Goal: Information Seeking & Learning: Learn about a topic

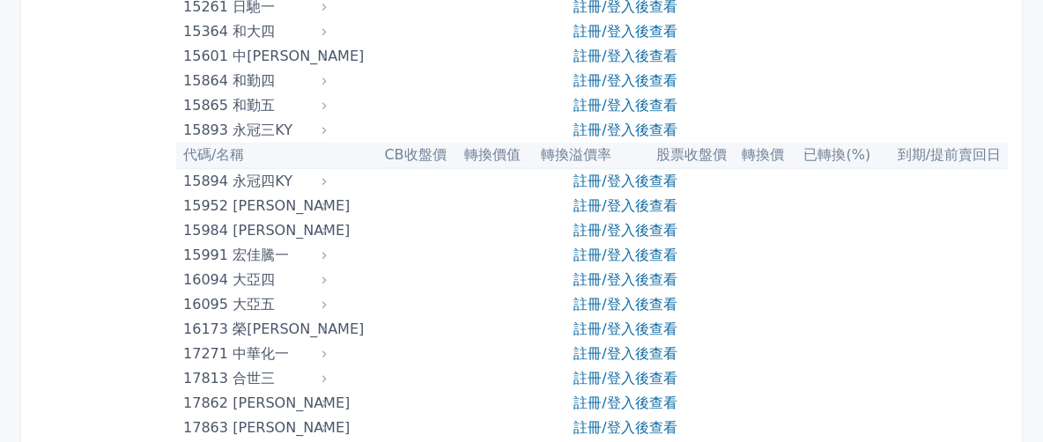
scroll to position [661, 0]
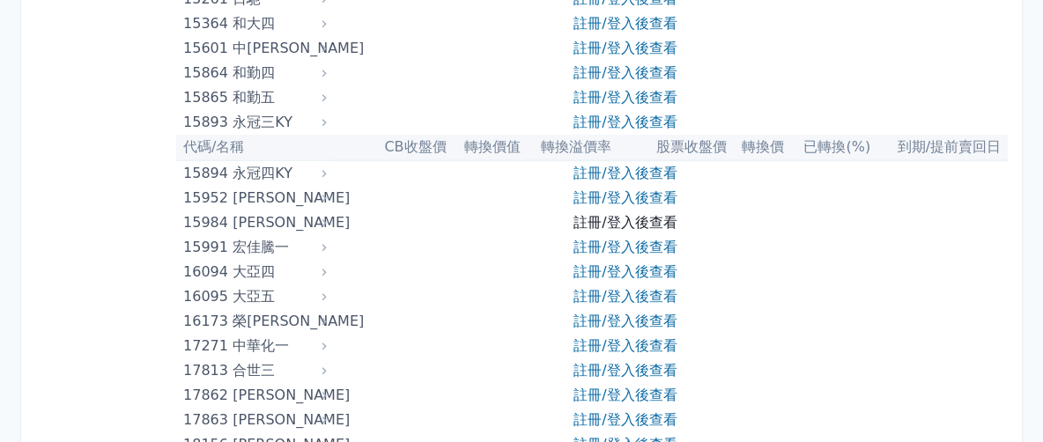
click at [583, 224] on link "註冊/登入後查看" at bounding box center [624, 222] width 103 height 17
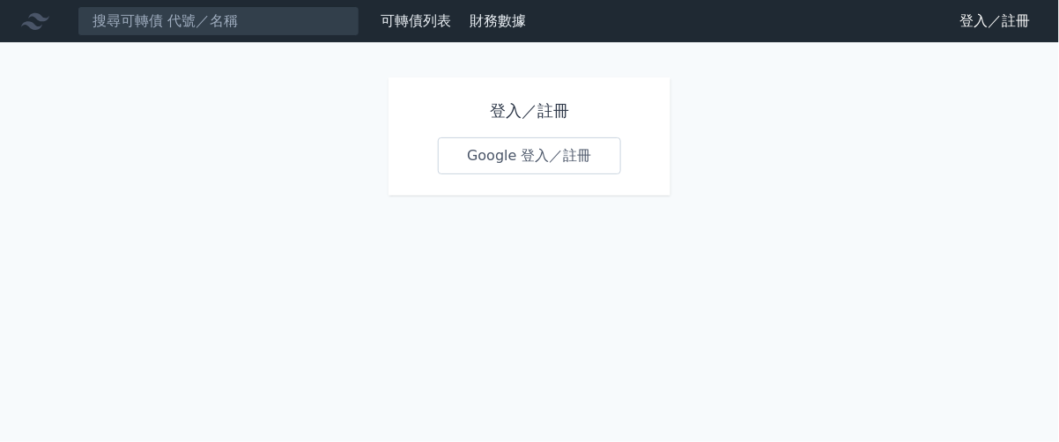
click at [535, 150] on link "Google 登入／註冊" at bounding box center [529, 155] width 183 height 37
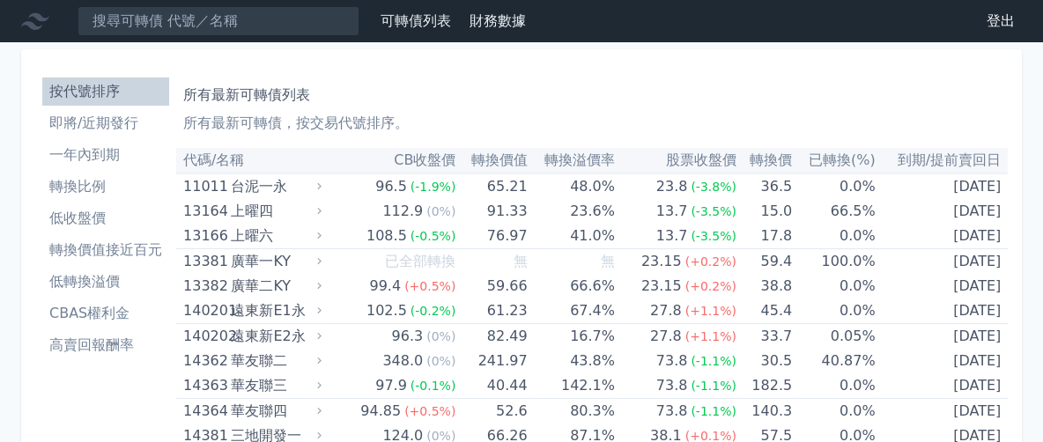
click at [92, 153] on li "一年內到期" at bounding box center [105, 154] width 127 height 21
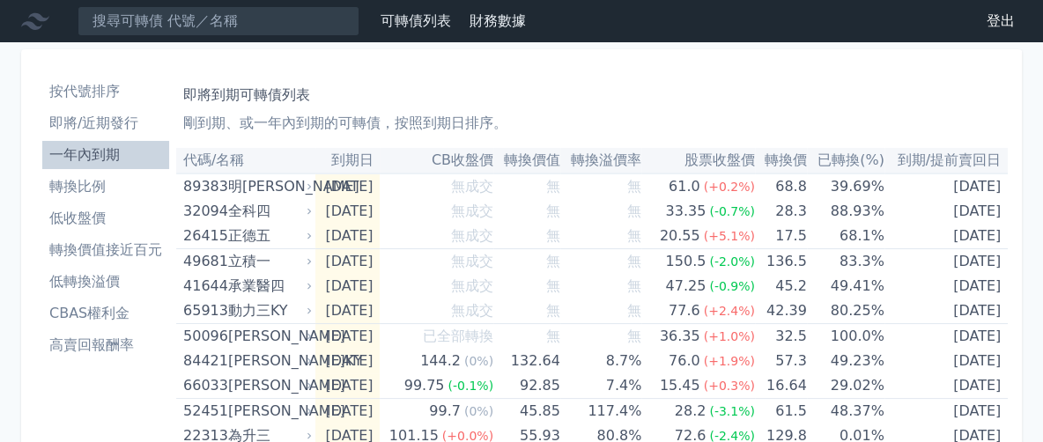
click at [92, 90] on li "按代號排序" at bounding box center [105, 91] width 127 height 21
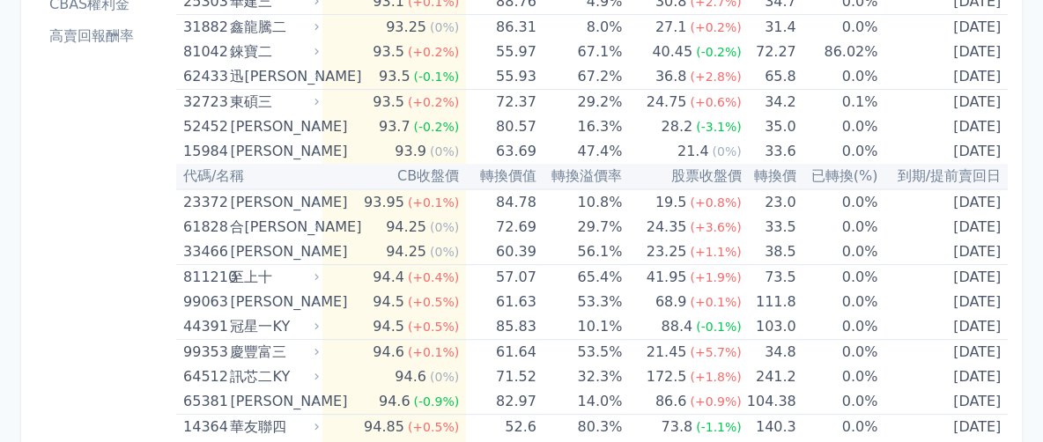
scroll to position [330, 0]
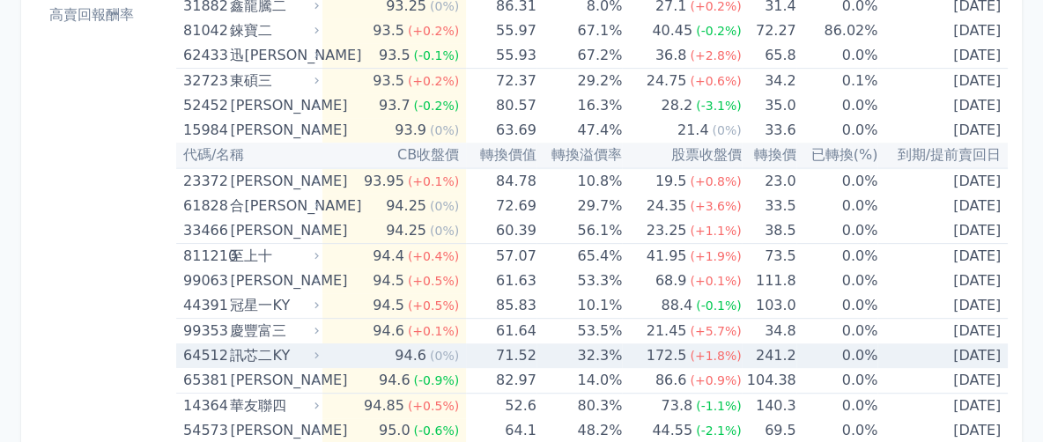
click at [315, 346] on div "訊芯二KY" at bounding box center [272, 356] width 85 height 25
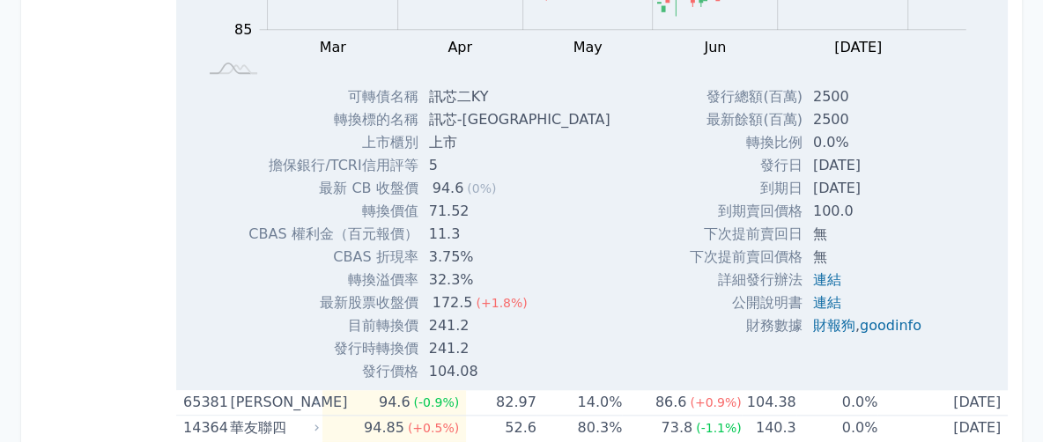
scroll to position [440, 0]
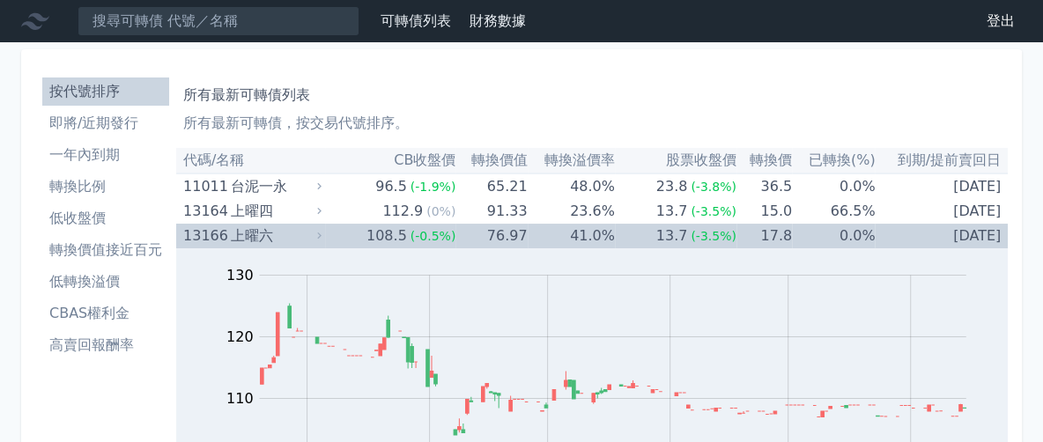
click at [320, 233] on icon at bounding box center [319, 235] width 11 height 11
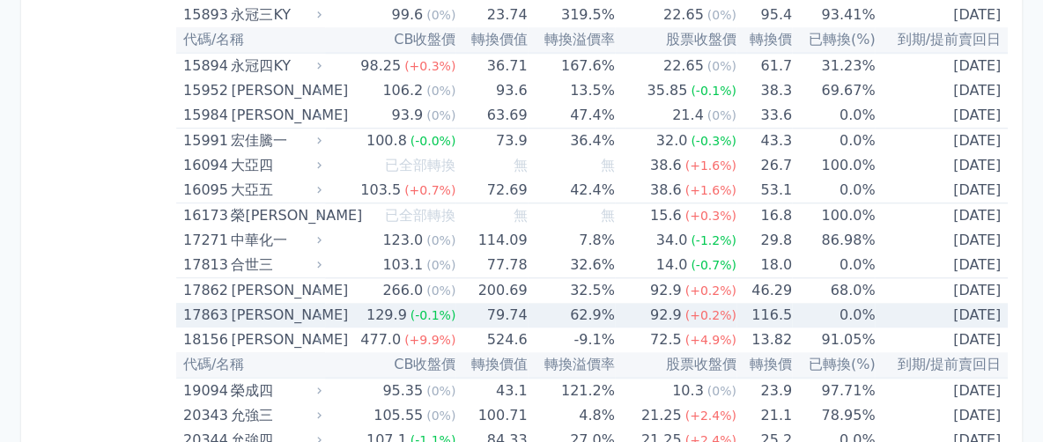
scroll to position [881, 0]
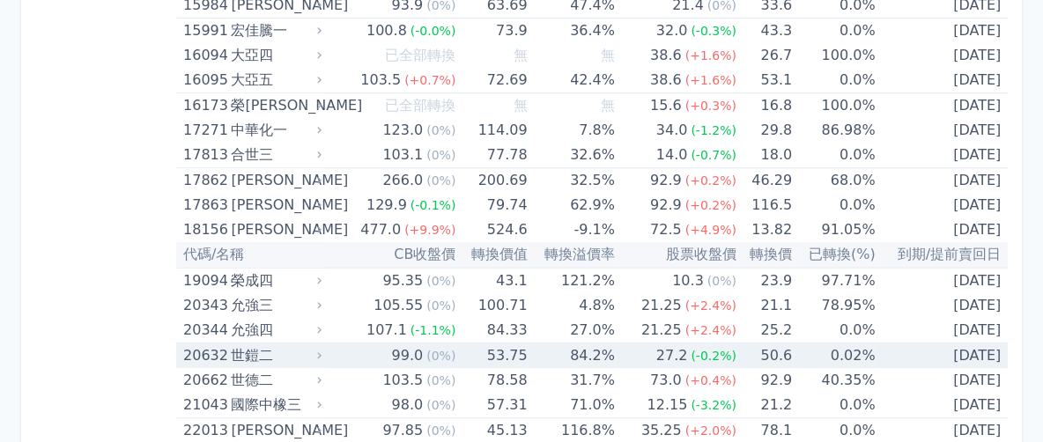
click at [339, 344] on td "99.0 (0%)" at bounding box center [390, 357] width 130 height 26
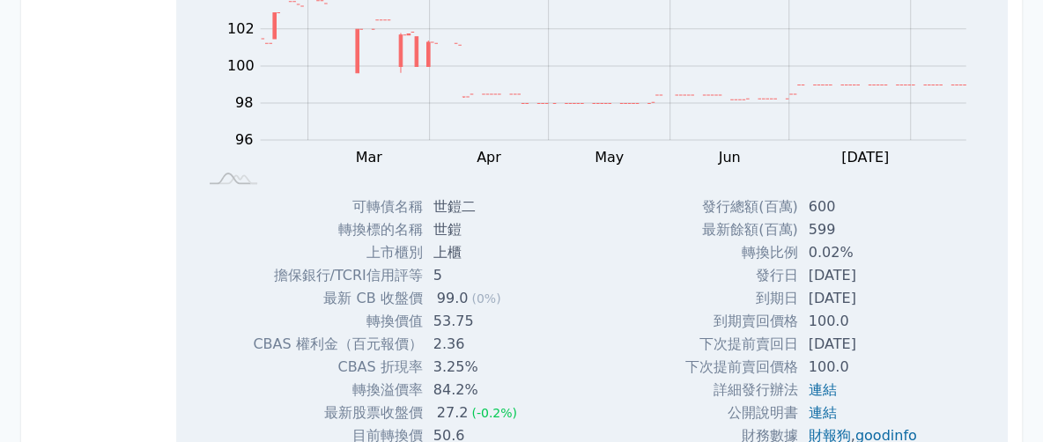
scroll to position [1431, 0]
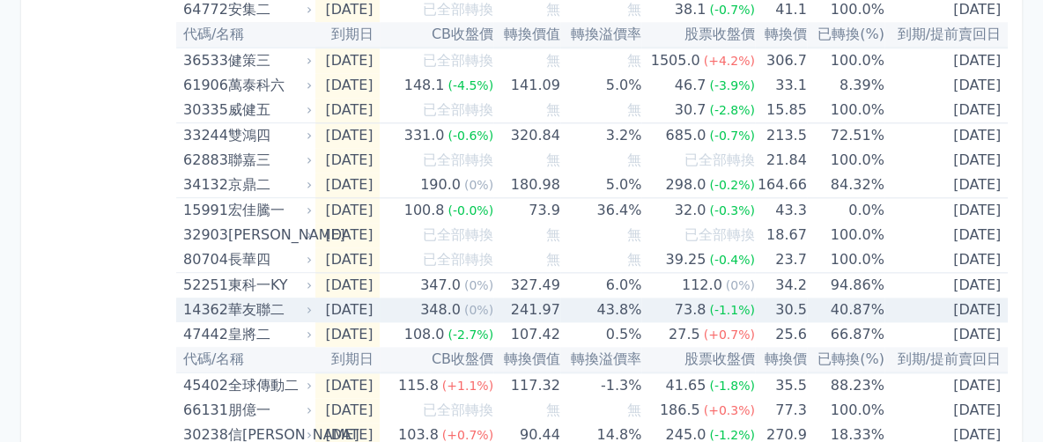
scroll to position [1211, 0]
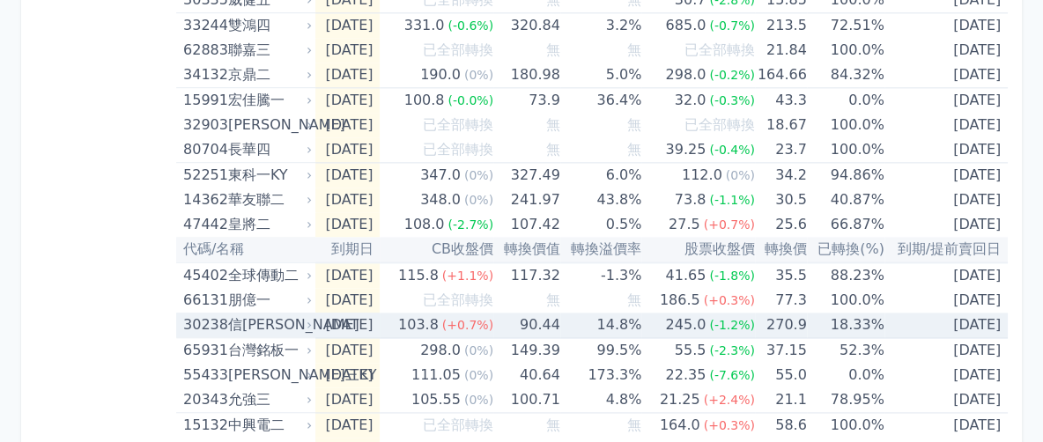
click at [305, 320] on icon at bounding box center [309, 325] width 11 height 11
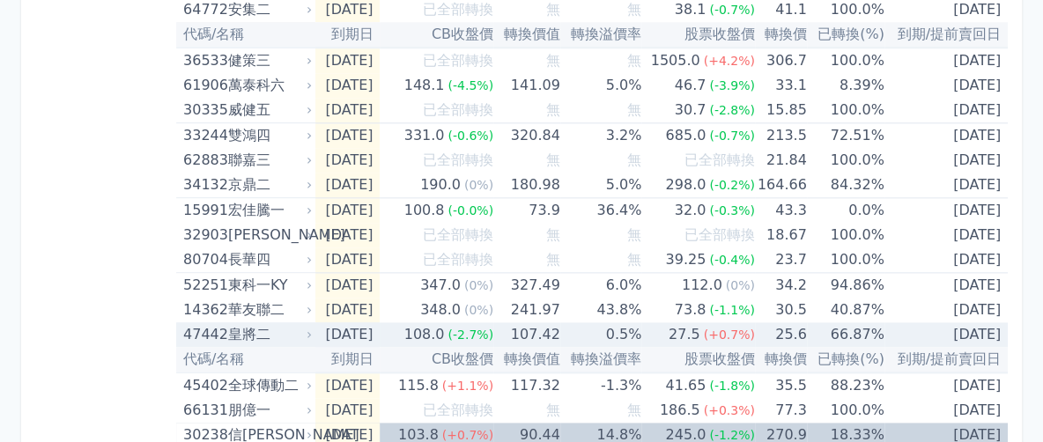
scroll to position [1321, 0]
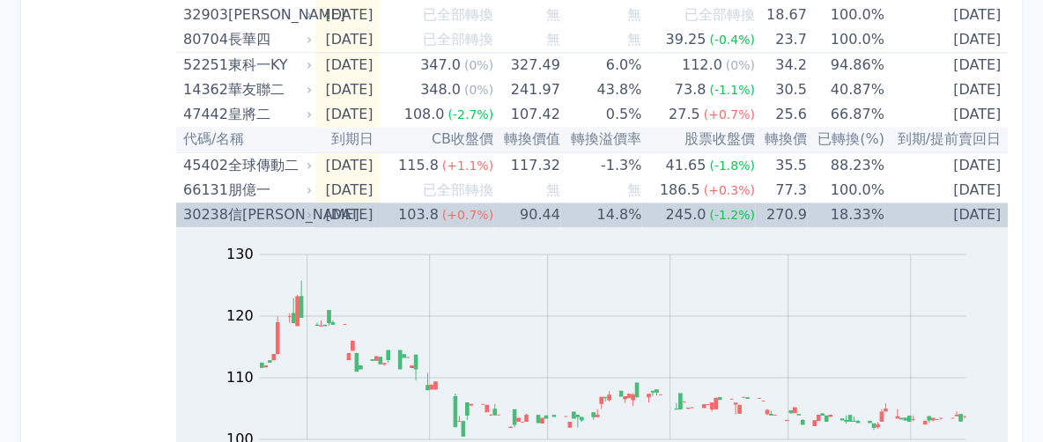
click at [381, 207] on td "[DATE]" at bounding box center [347, 215] width 65 height 25
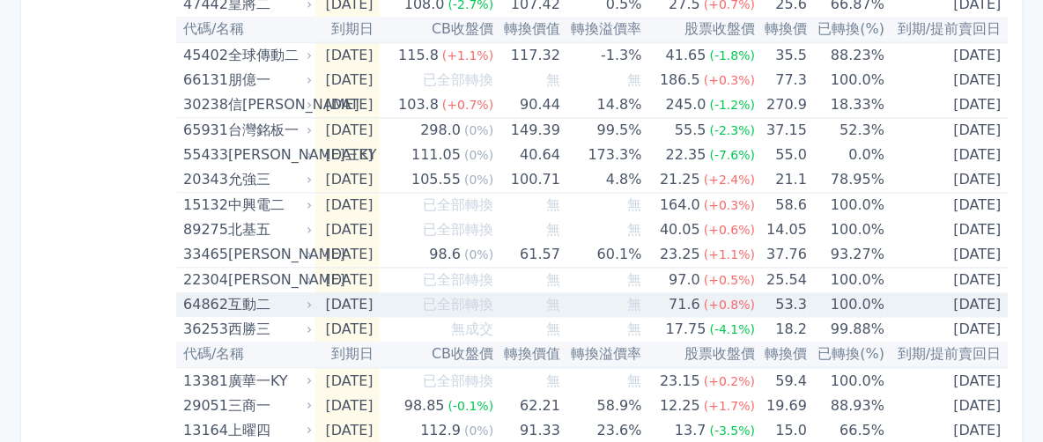
scroll to position [1541, 0]
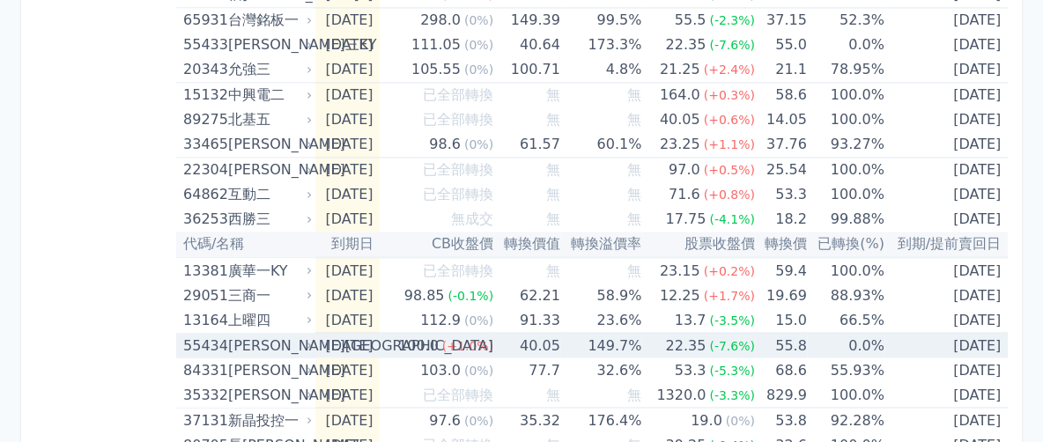
click at [307, 342] on icon at bounding box center [309, 345] width 4 height 6
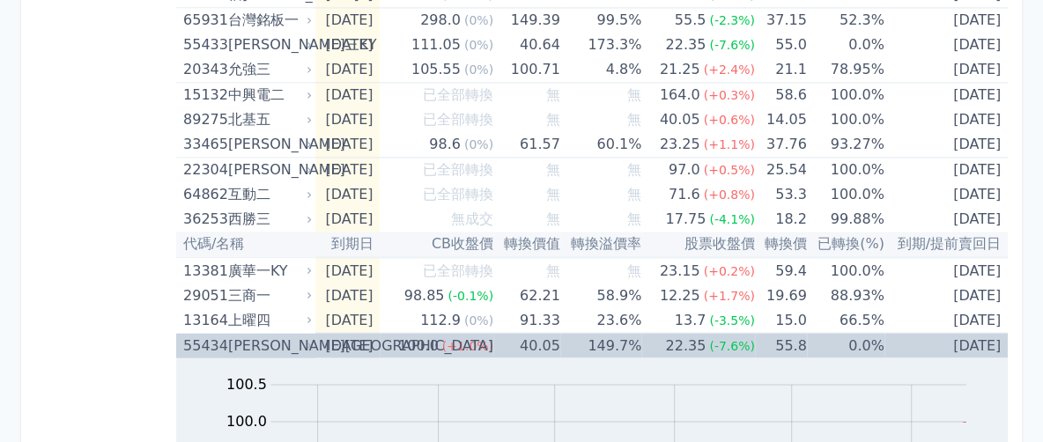
scroll to position [1982, 0]
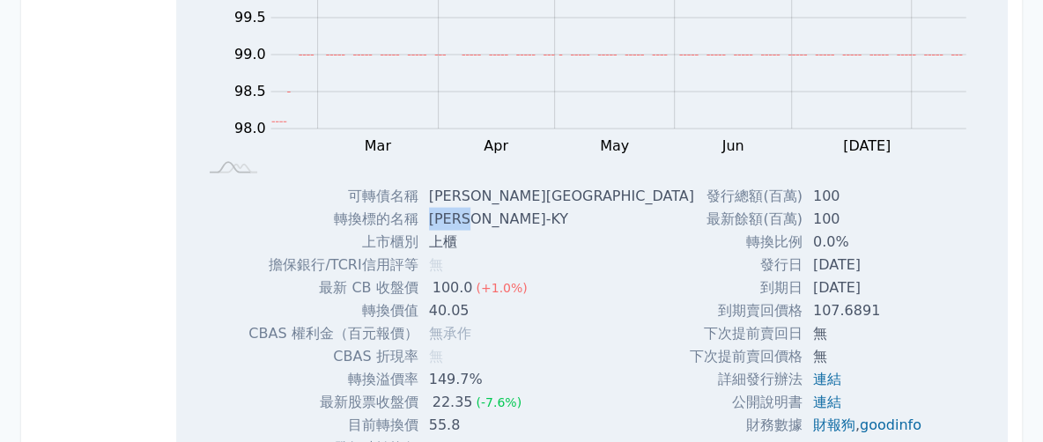
drag, startPoint x: 490, startPoint y: 214, endPoint x: 434, endPoint y: 212, distance: 55.5
click at [434, 212] on td "[PERSON_NAME]-KY" at bounding box center [563, 219] width 290 height 23
copy td "[PERSON_NAME]-KY"
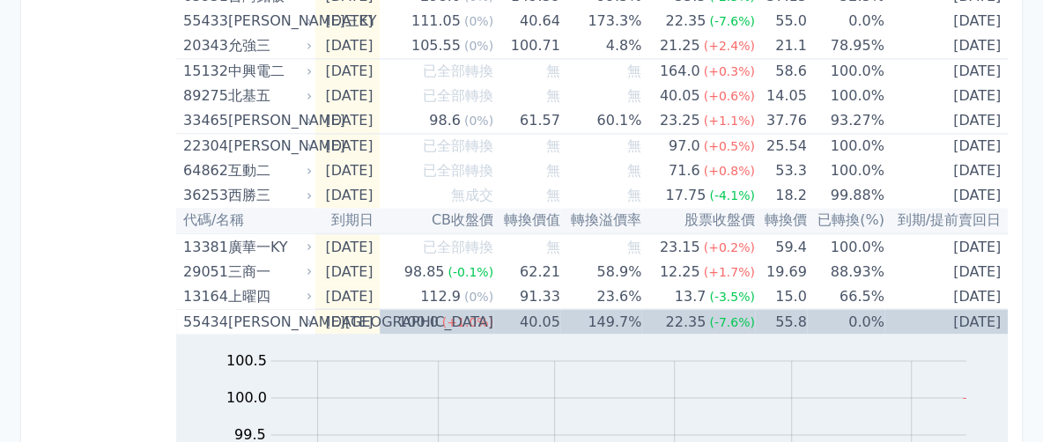
scroll to position [1541, 0]
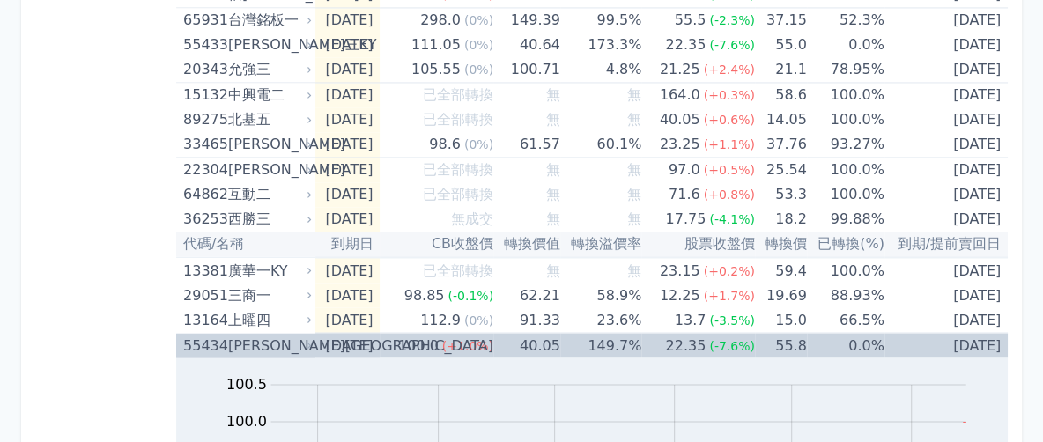
click at [308, 340] on icon at bounding box center [309, 345] width 11 height 11
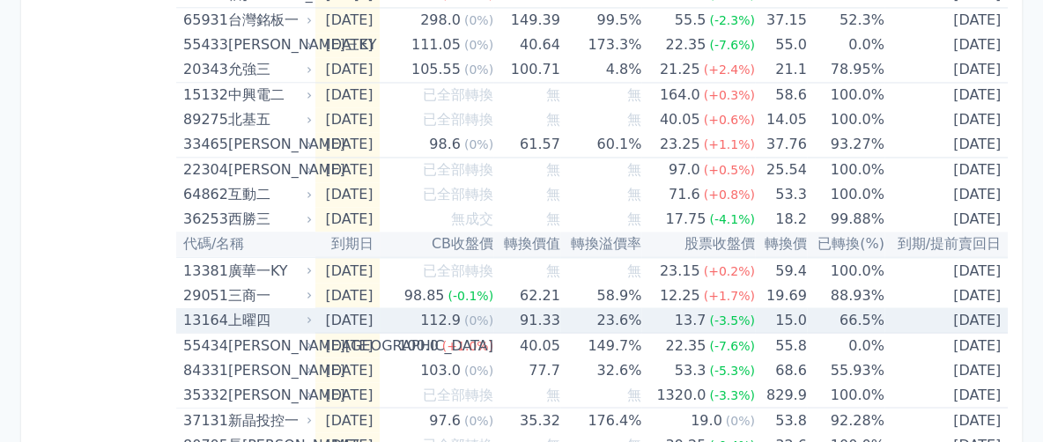
scroll to position [1652, 0]
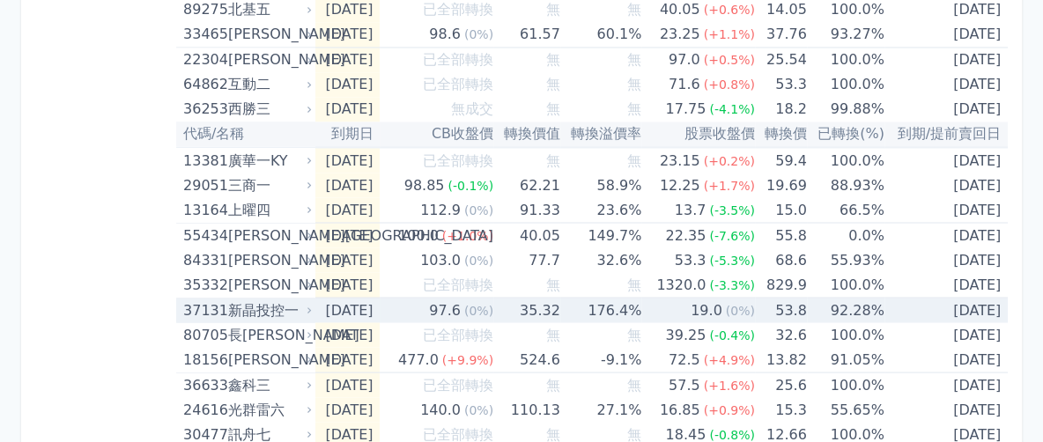
click at [307, 305] on icon at bounding box center [309, 310] width 11 height 11
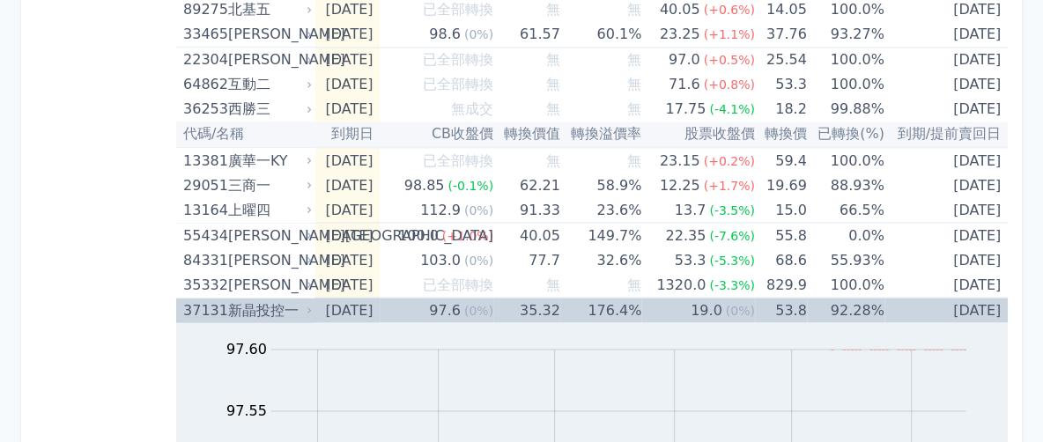
click at [296, 303] on div "新晶投控一" at bounding box center [268, 310] width 81 height 25
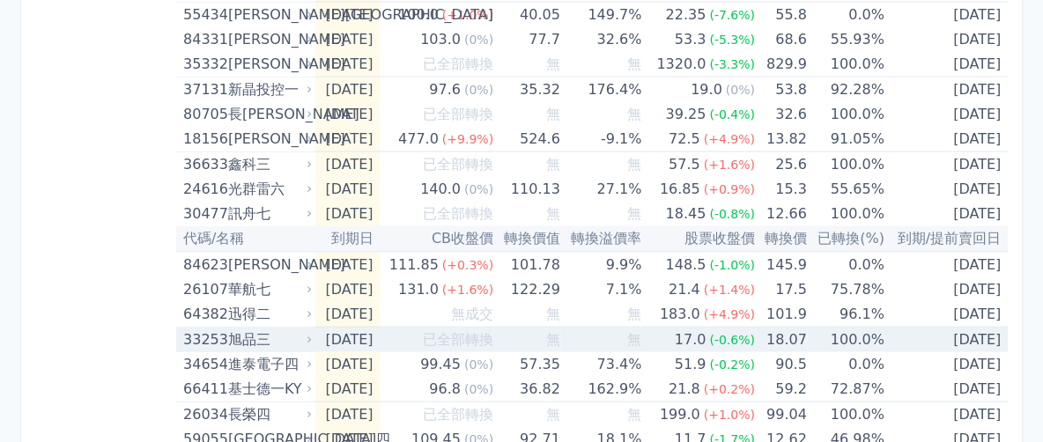
scroll to position [1982, 0]
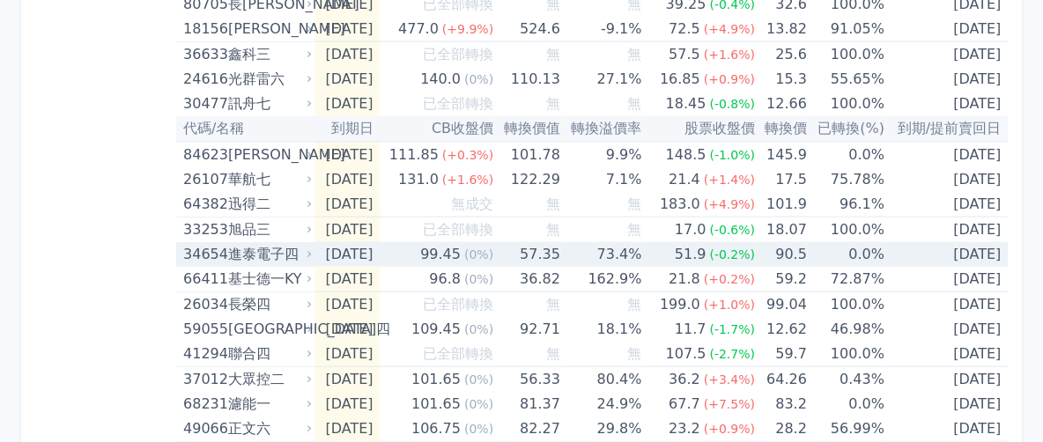
click at [306, 249] on icon at bounding box center [309, 254] width 11 height 11
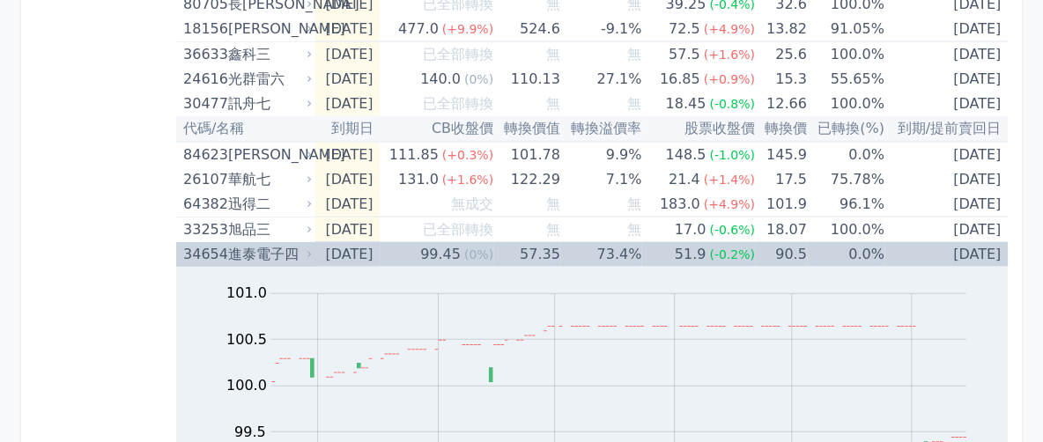
click at [306, 249] on icon at bounding box center [309, 254] width 11 height 11
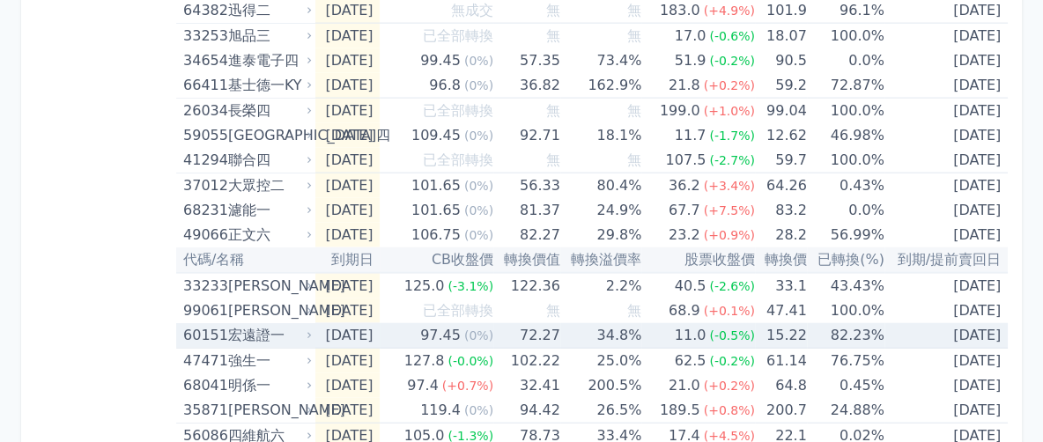
scroll to position [2202, 0]
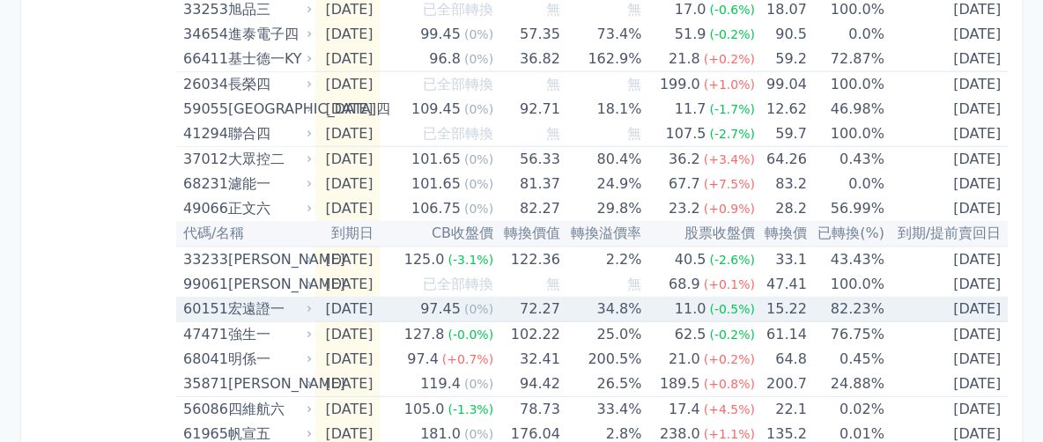
click at [306, 304] on icon at bounding box center [309, 309] width 11 height 11
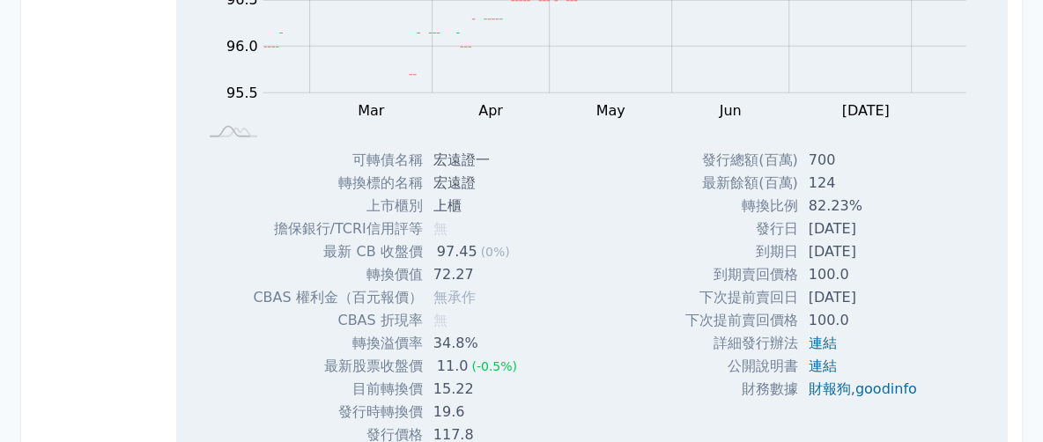
scroll to position [2312, 0]
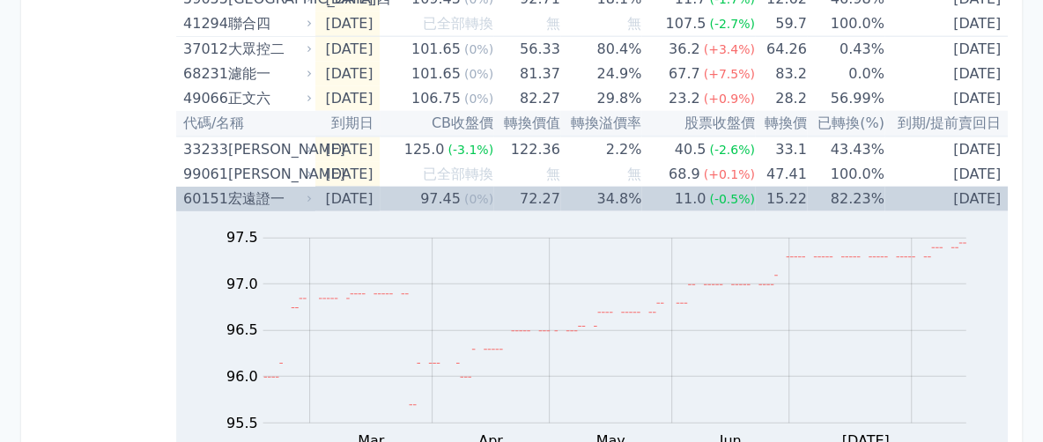
click at [300, 190] on div "宏遠證一" at bounding box center [268, 199] width 81 height 25
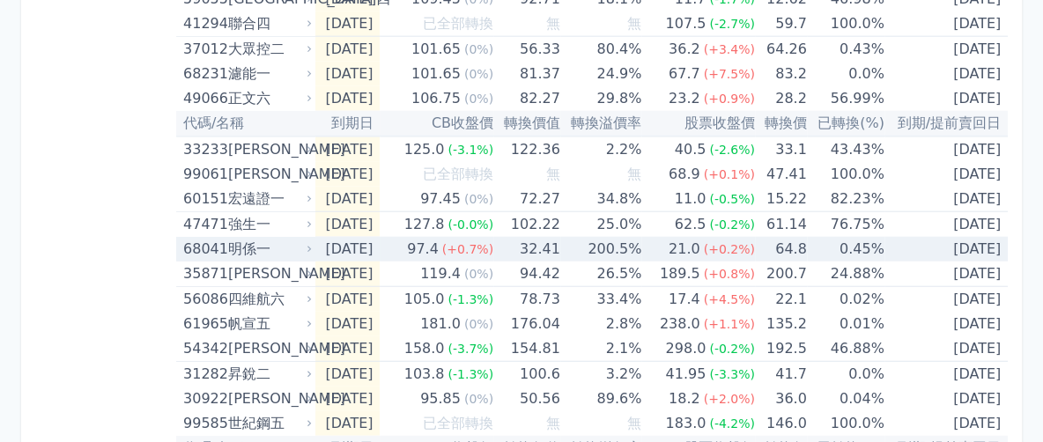
click at [304, 244] on icon at bounding box center [309, 249] width 11 height 11
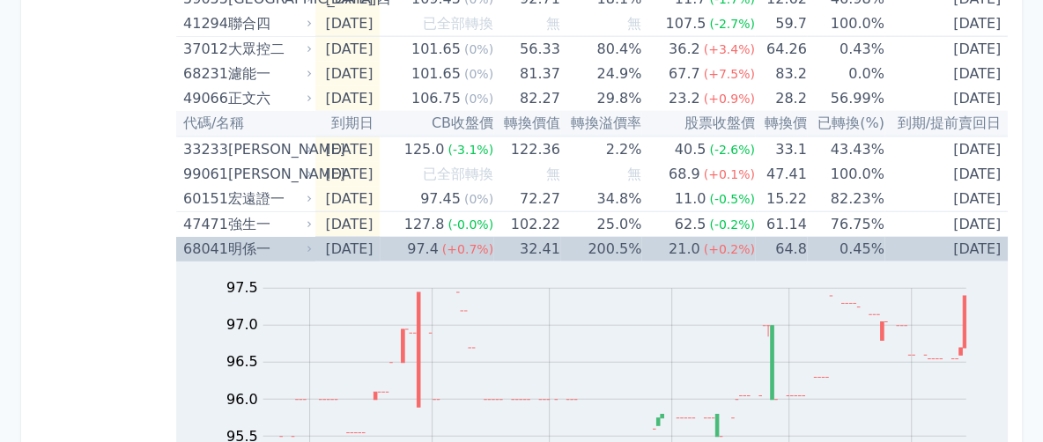
click at [299, 240] on div "明係一" at bounding box center [268, 249] width 81 height 25
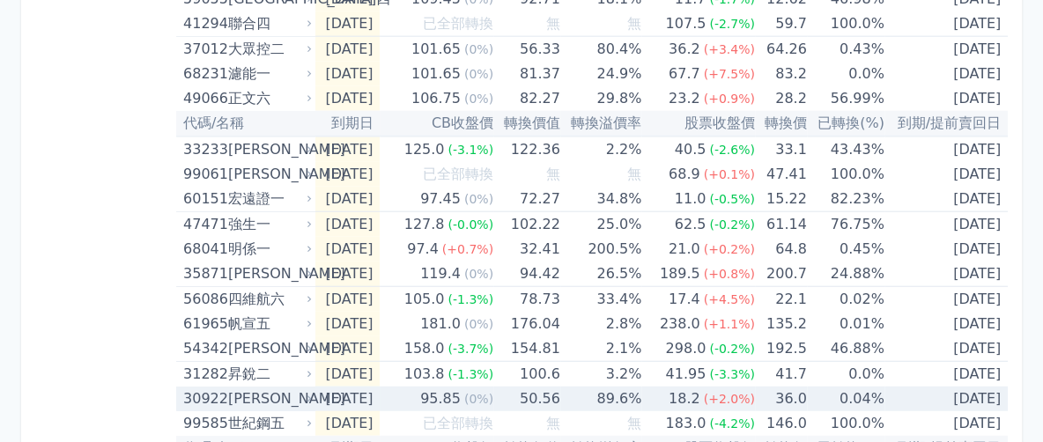
click at [307, 394] on icon at bounding box center [309, 399] width 11 height 11
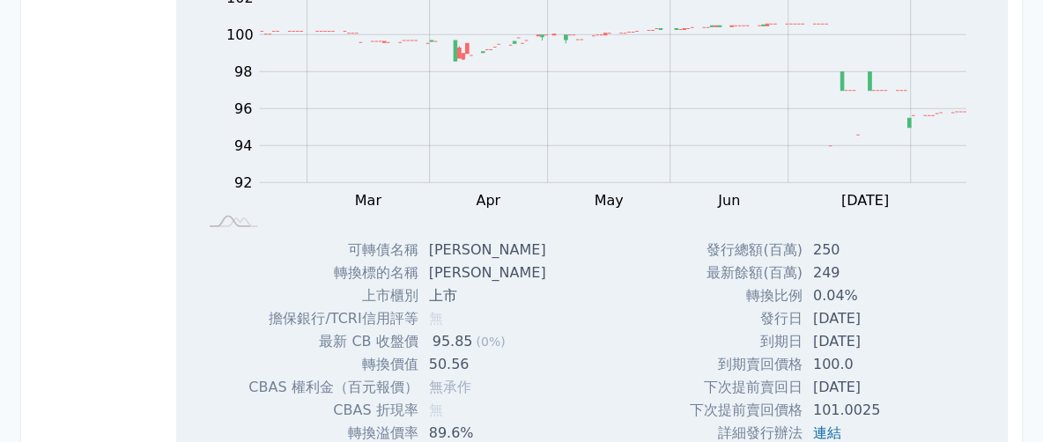
scroll to position [2532, 0]
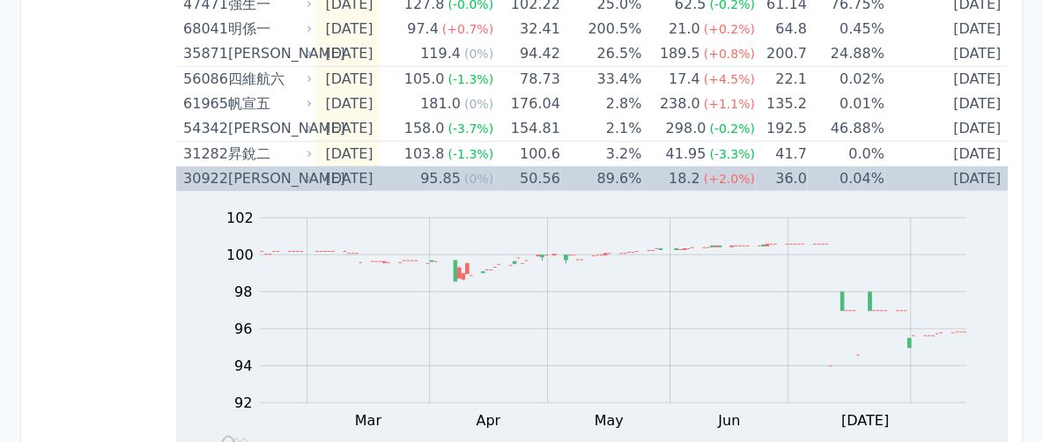
click at [293, 168] on div "[PERSON_NAME]" at bounding box center [268, 178] width 81 height 25
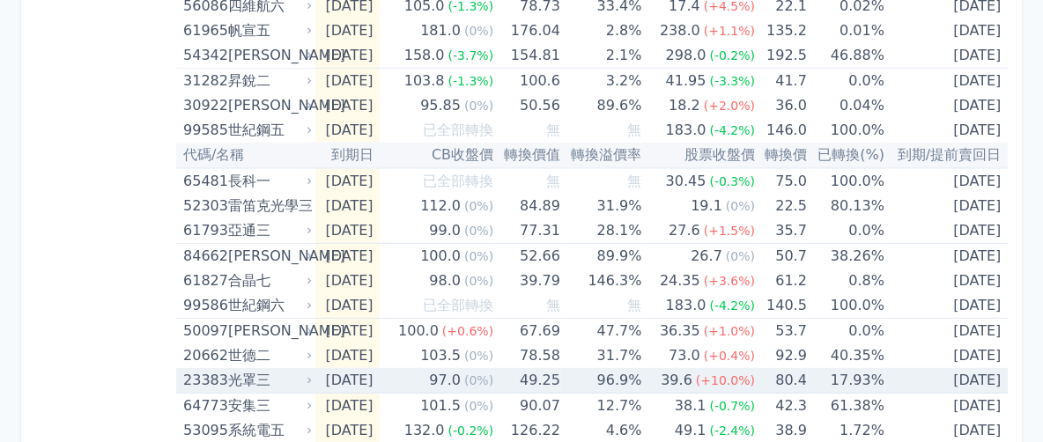
scroll to position [2642, 0]
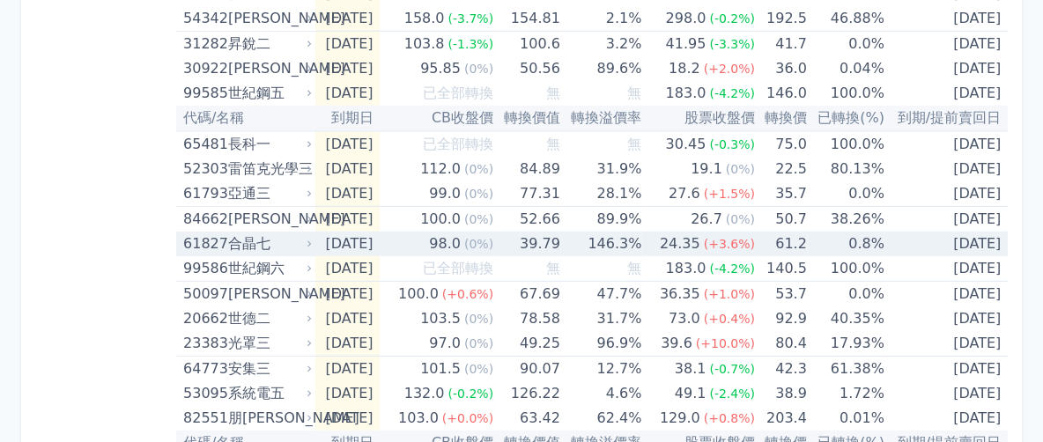
click at [297, 232] on div "合晶七" at bounding box center [268, 244] width 81 height 25
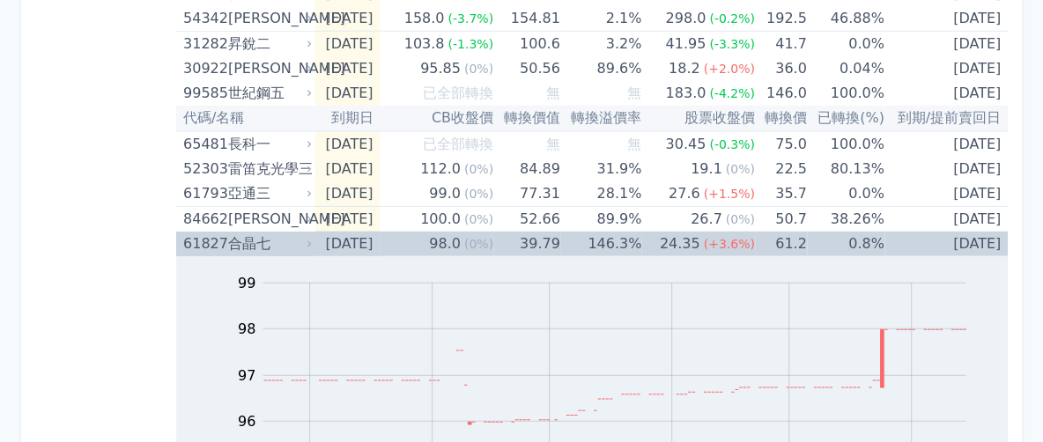
click at [290, 240] on div "合晶七" at bounding box center [268, 244] width 81 height 25
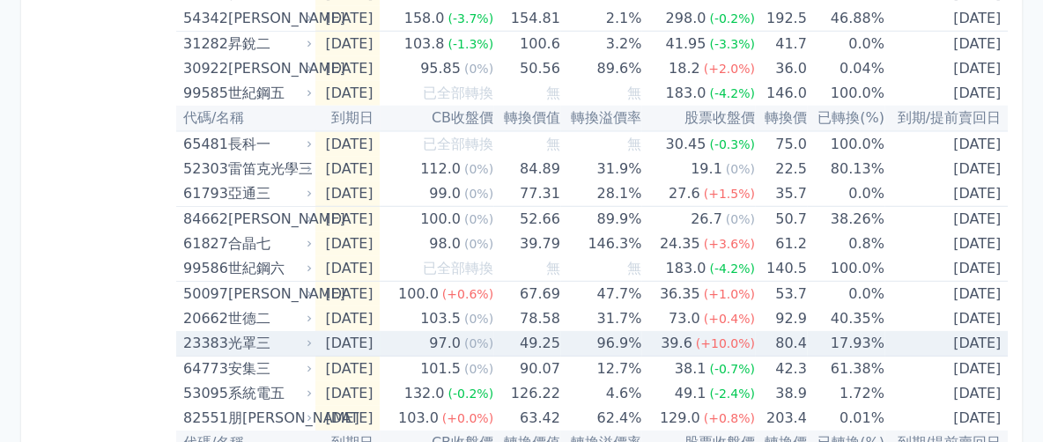
click at [302, 333] on div "光罩三" at bounding box center [268, 343] width 81 height 25
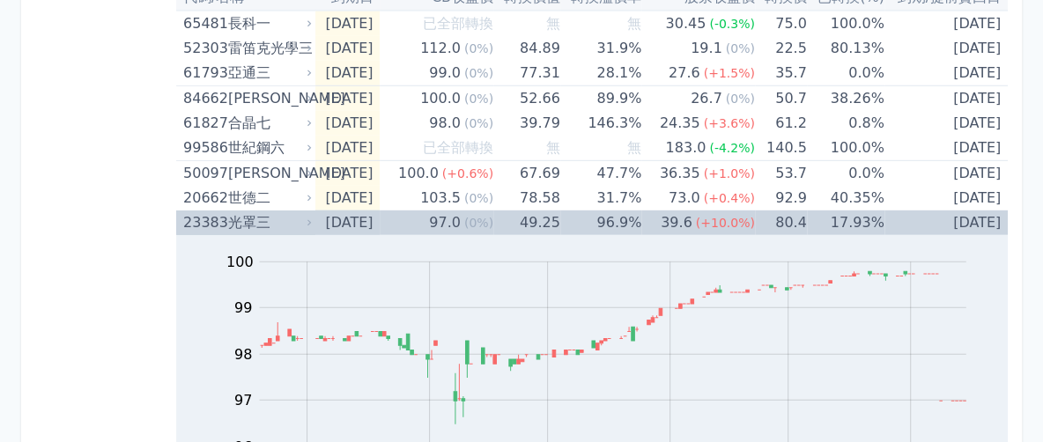
scroll to position [2753, 0]
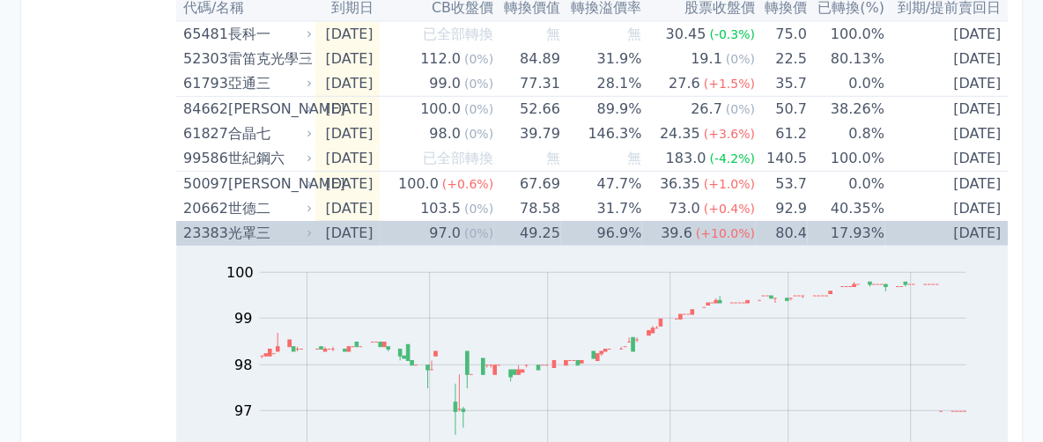
click at [306, 228] on icon at bounding box center [309, 233] width 11 height 11
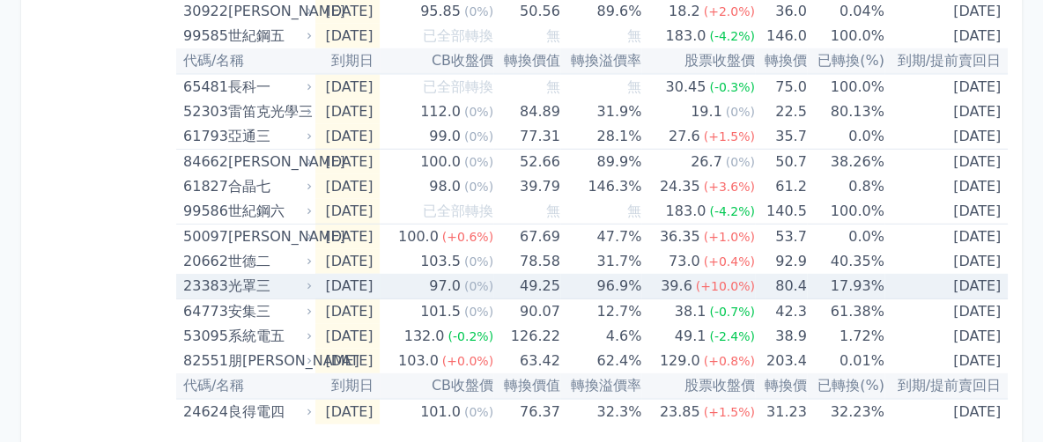
click at [287, 286] on div "光罩三" at bounding box center [268, 286] width 81 height 25
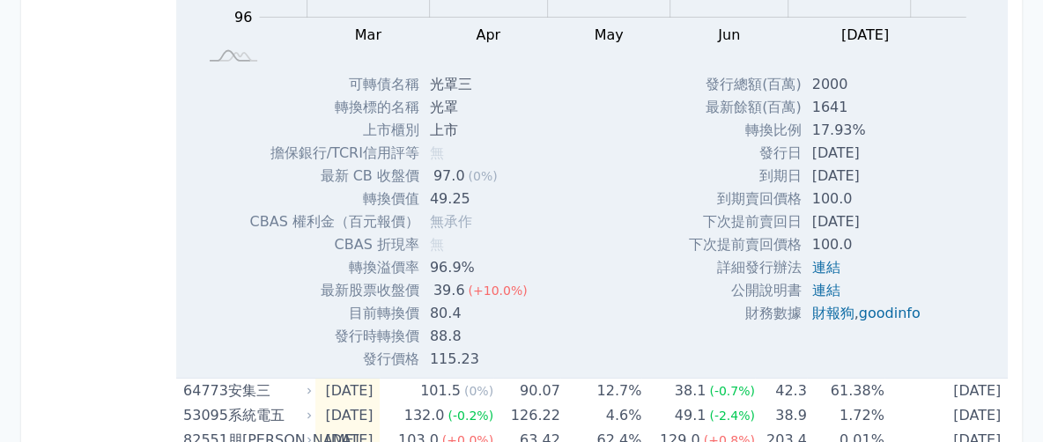
scroll to position [2753, 0]
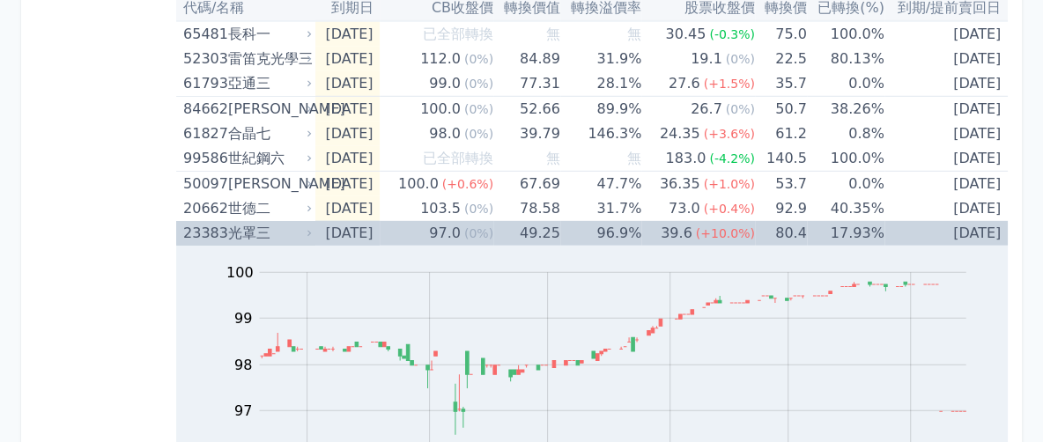
click at [301, 224] on div "光罩三" at bounding box center [268, 233] width 81 height 25
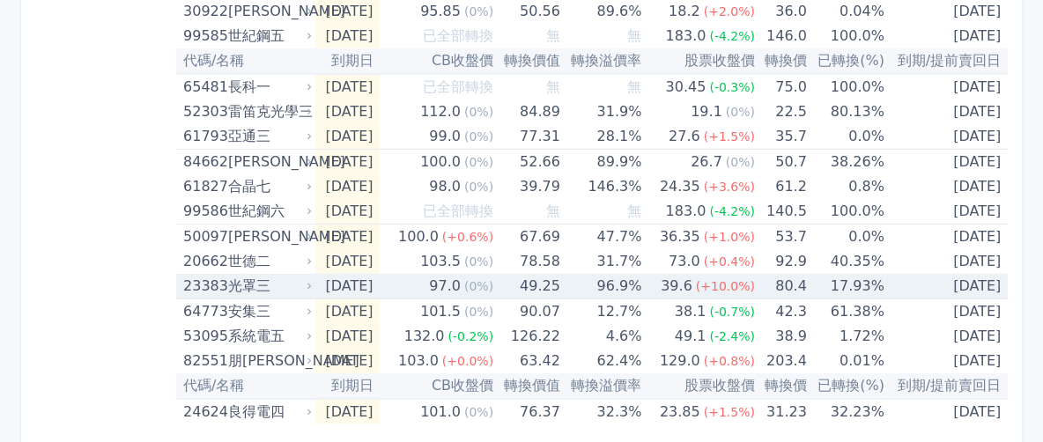
click at [307, 281] on icon at bounding box center [309, 286] width 11 height 11
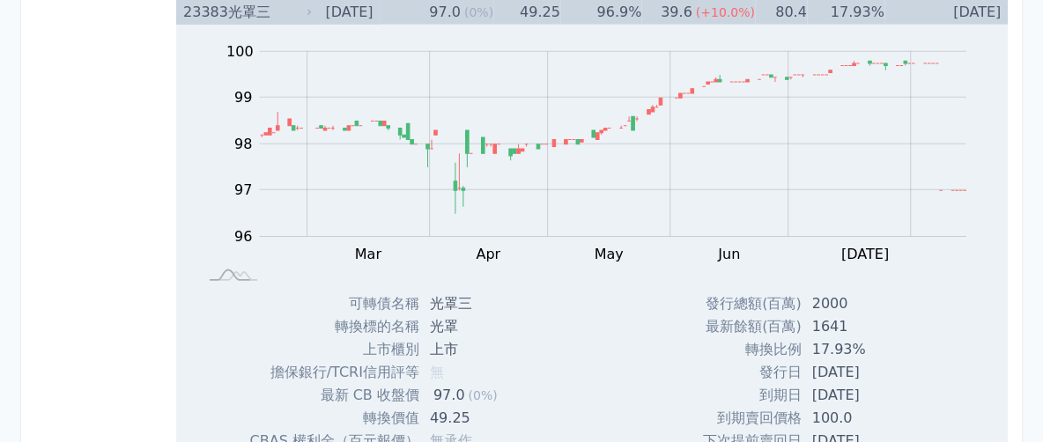
scroll to position [2863, 0]
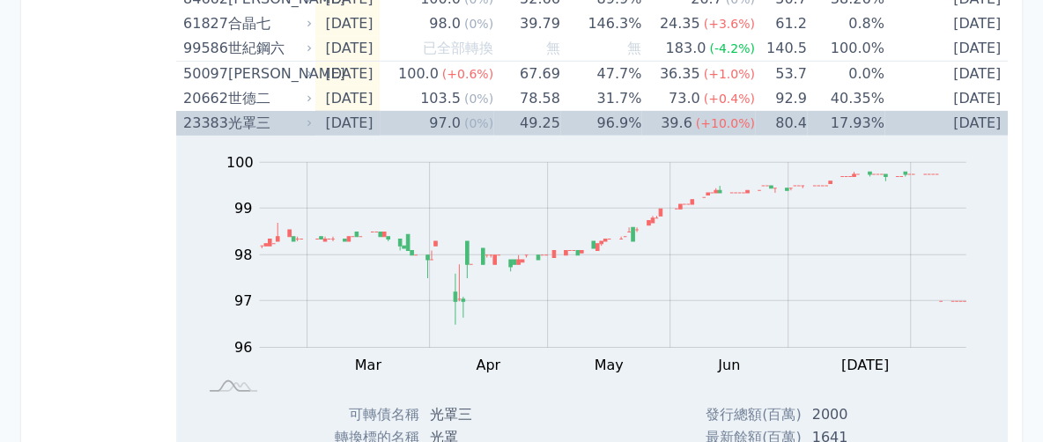
click at [306, 118] on icon at bounding box center [309, 123] width 11 height 11
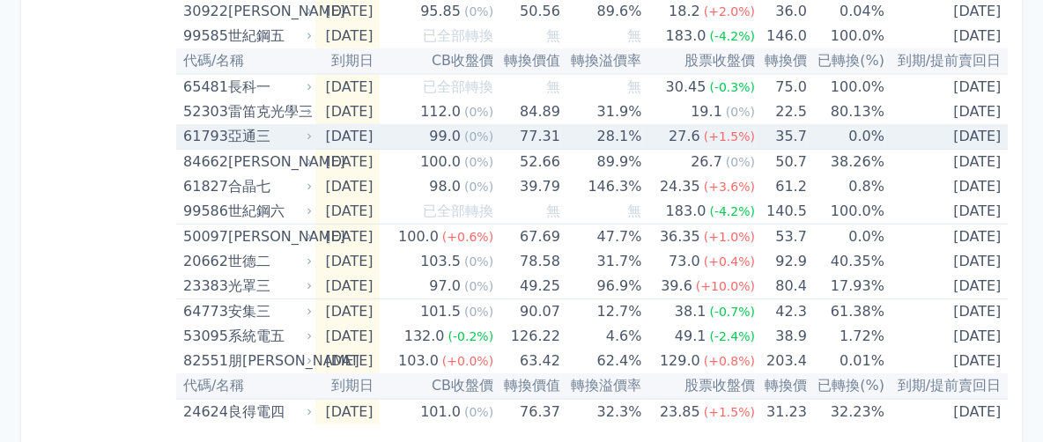
click at [312, 131] on icon at bounding box center [309, 136] width 11 height 11
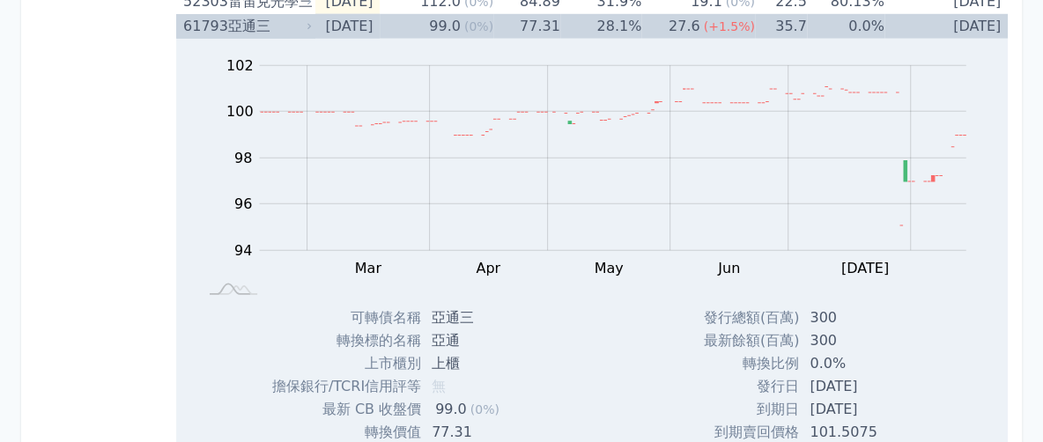
scroll to position [2753, 0]
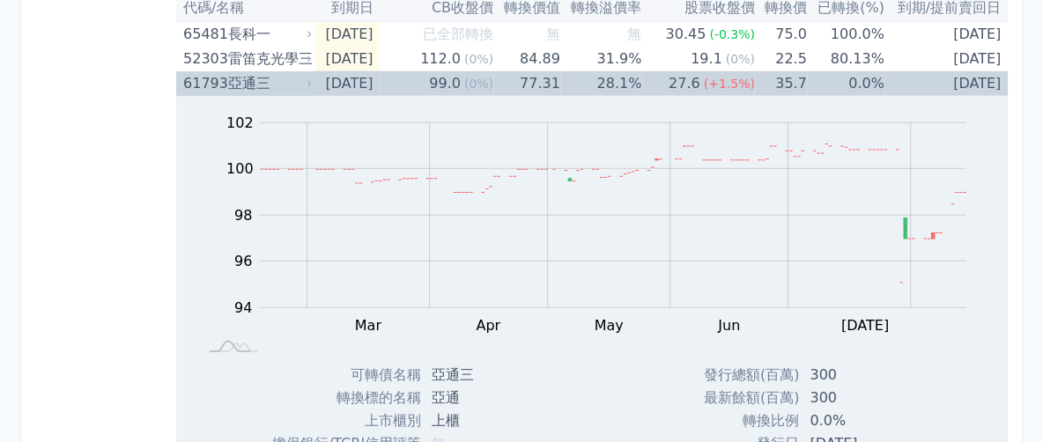
click at [308, 80] on icon at bounding box center [309, 83] width 4 height 6
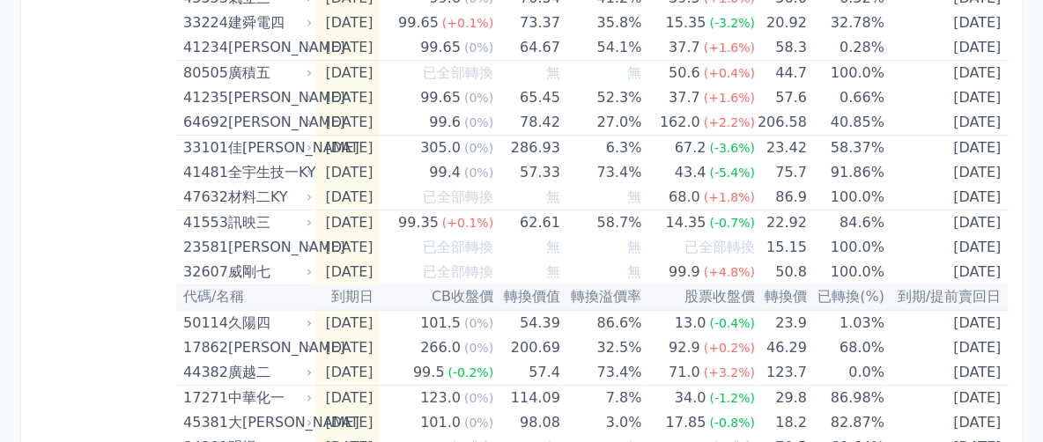
scroll to position [0, 0]
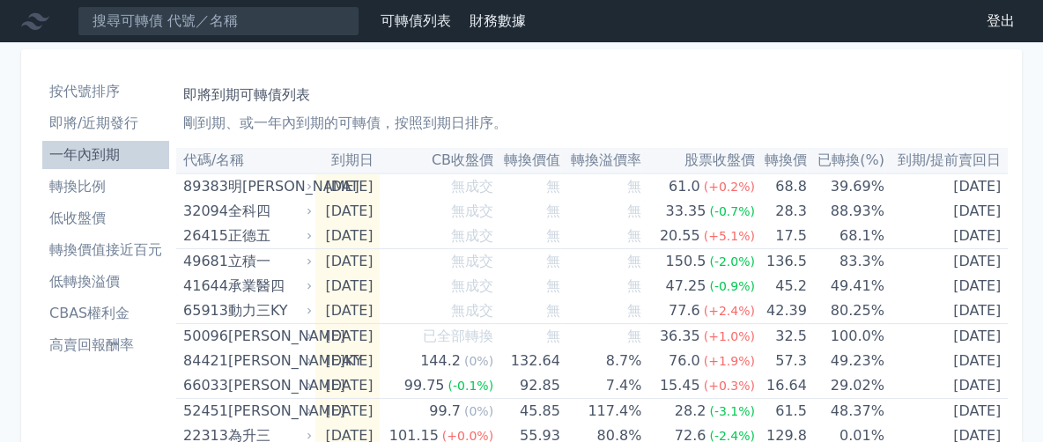
click at [74, 95] on li "按代號排序" at bounding box center [105, 91] width 127 height 21
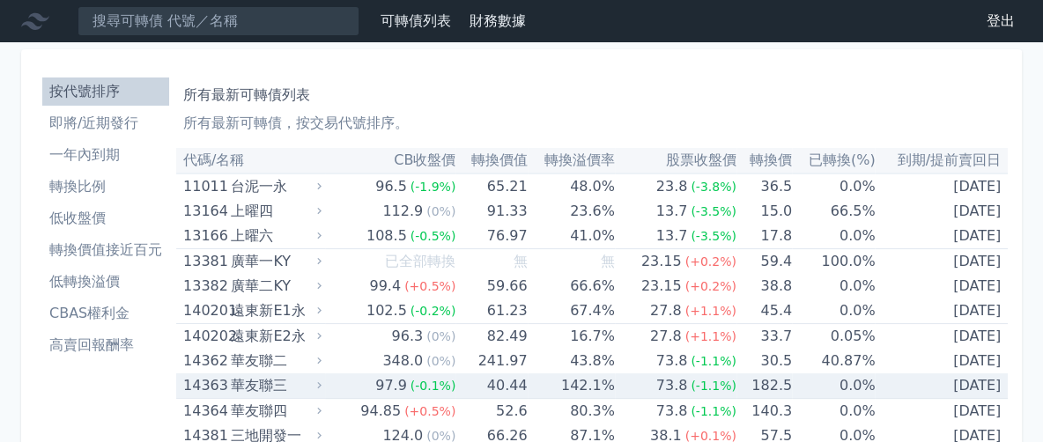
scroll to position [110, 0]
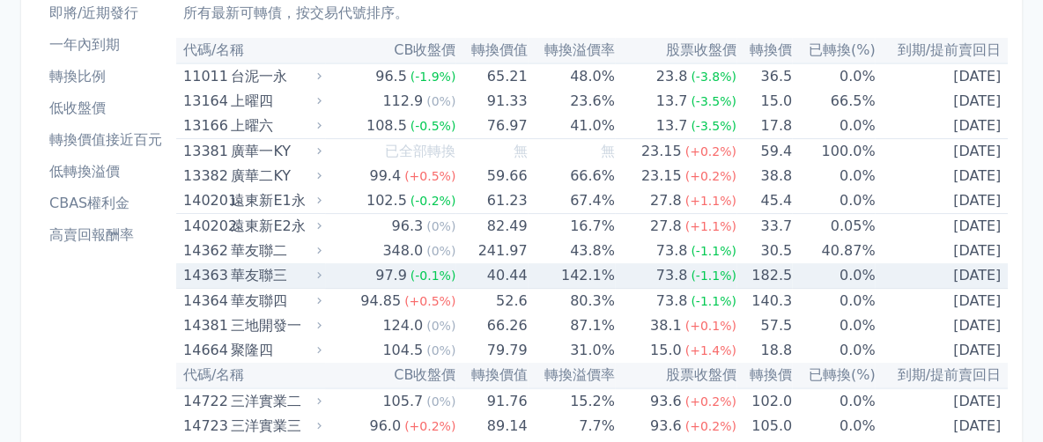
click at [324, 278] on icon at bounding box center [319, 275] width 11 height 11
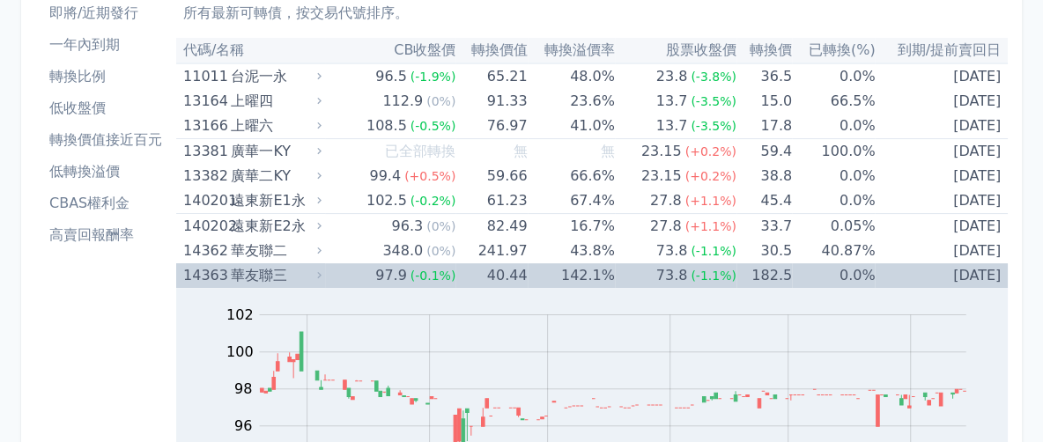
click at [320, 280] on icon at bounding box center [319, 275] width 11 height 11
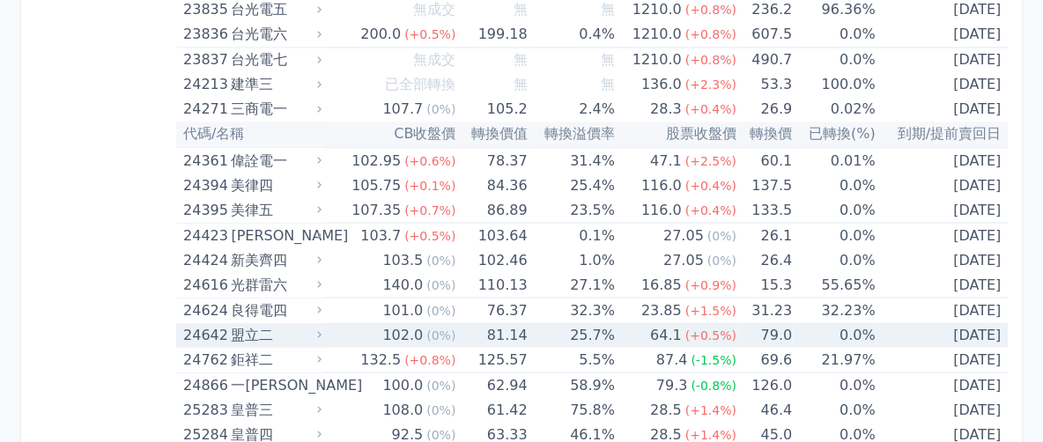
scroll to position [1762, 0]
